Goal: Find contact information: Find contact information

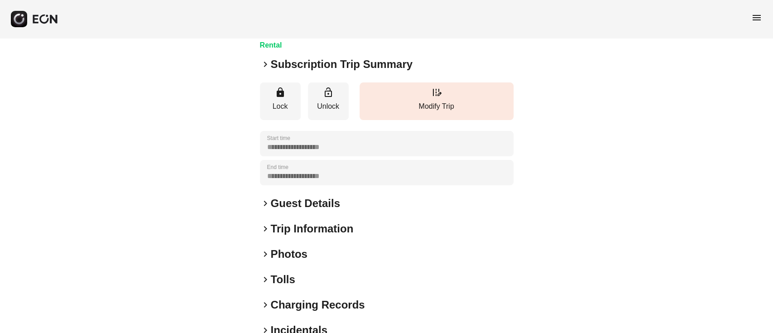
scroll to position [119, 0]
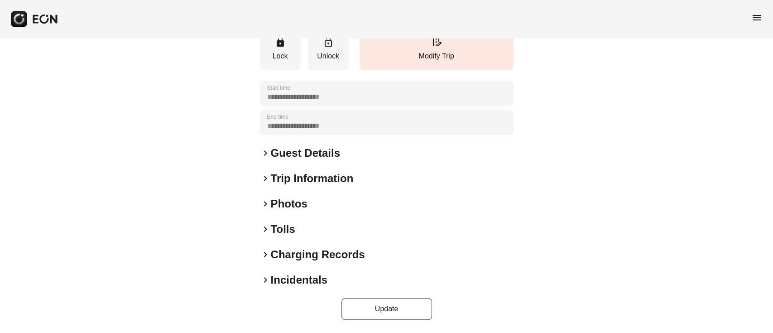
click at [284, 180] on h2 "Trip Information" at bounding box center [312, 178] width 83 height 14
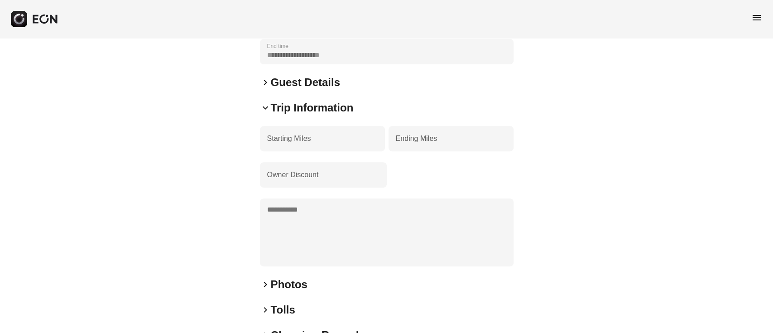
scroll to position [89, 0]
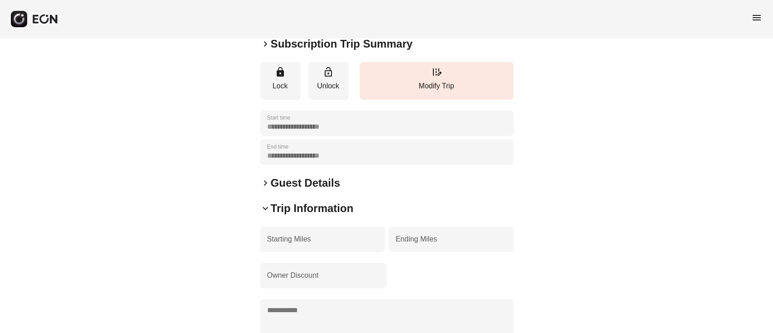
click at [284, 184] on h2 "Guest Details" at bounding box center [305, 183] width 69 height 14
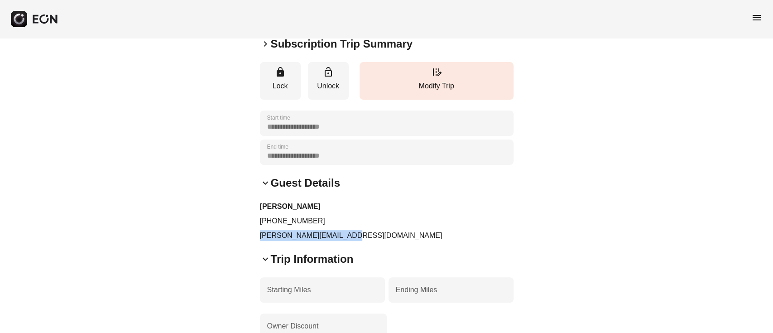
drag, startPoint x: 364, startPoint y: 228, endPoint x: 229, endPoint y: 235, distance: 135.1
click at [229, 235] on div "**********" at bounding box center [386, 257] width 773 height 616
copy p "abel.rios9993@gmail.com"
drag, startPoint x: 268, startPoint y: 221, endPoint x: 354, endPoint y: 218, distance: 86.1
click at [354, 218] on p "+16469419947" at bounding box center [387, 221] width 254 height 11
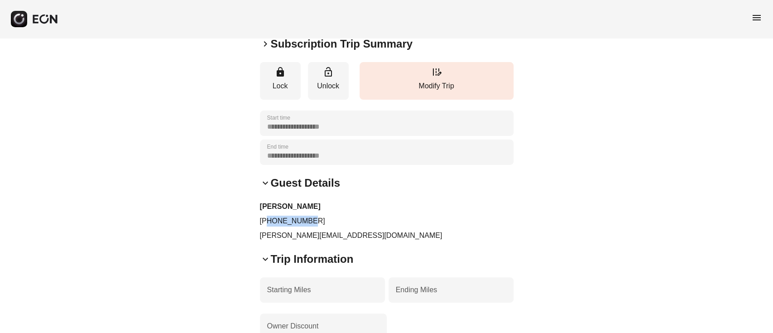
copy p "6469419947"
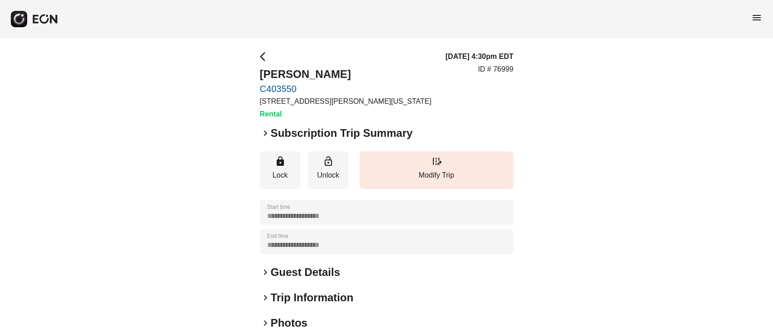
drag, startPoint x: 232, startPoint y: 16, endPoint x: 210, endPoint y: 29, distance: 25.6
click at [229, 19] on div "menu" at bounding box center [386, 19] width 773 height 38
